Goal: Information Seeking & Learning: Learn about a topic

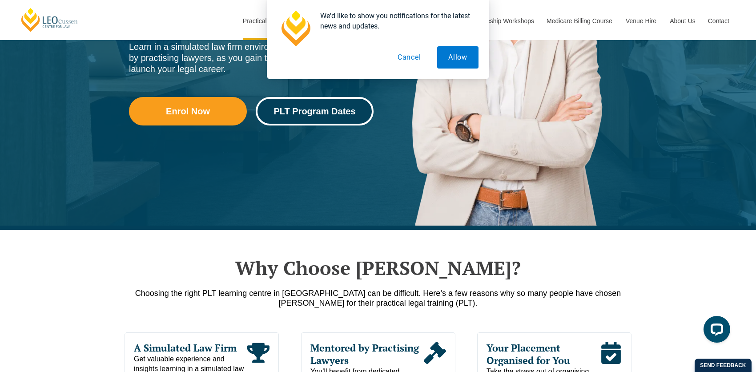
click at [314, 113] on span "PLT Program Dates" at bounding box center [315, 111] width 82 height 9
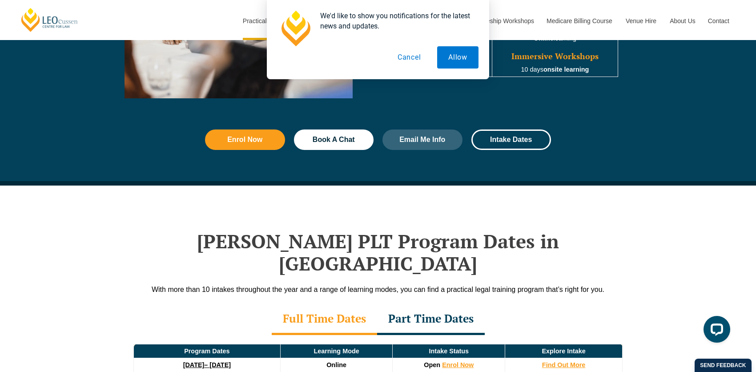
scroll to position [1160, 0]
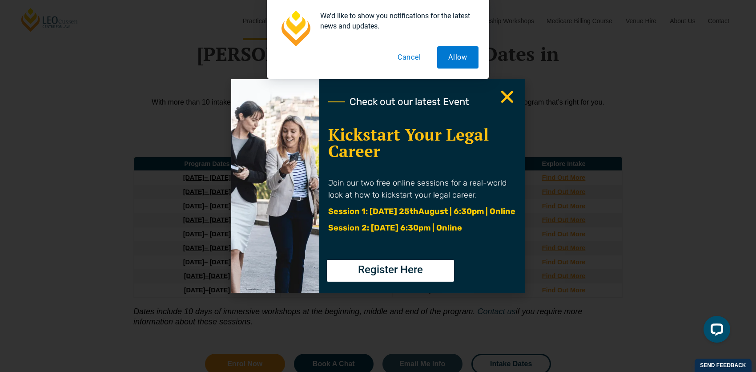
click at [505, 97] on use "Close" at bounding box center [507, 97] width 12 height 12
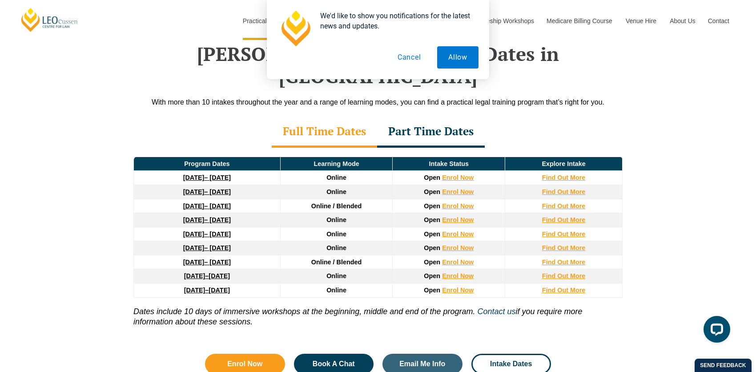
click at [424, 117] on div "Part Time Dates" at bounding box center [431, 132] width 108 height 31
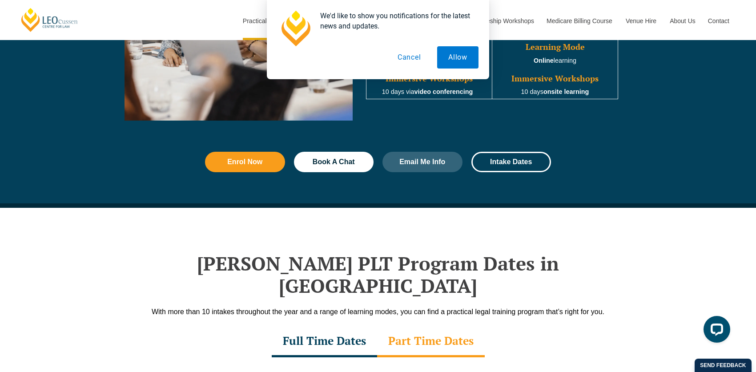
scroll to position [804, 0]
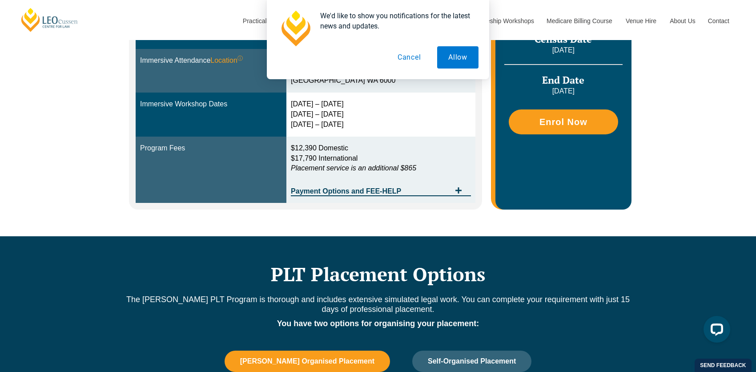
scroll to position [311, 0]
